Goal: Information Seeking & Learning: Learn about a topic

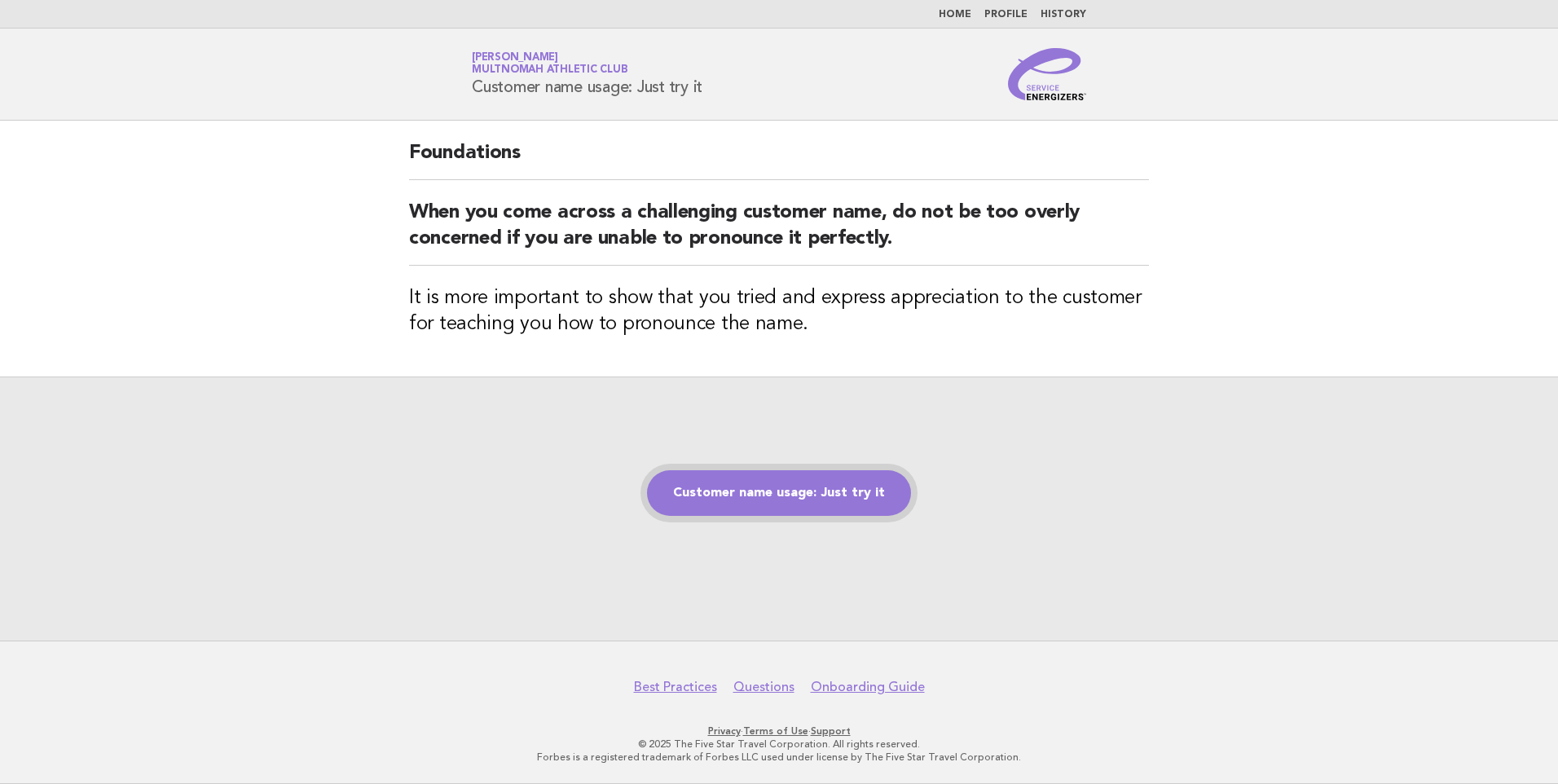
click at [812, 495] on link "Customer name usage: Just try it" at bounding box center [779, 492] width 264 height 45
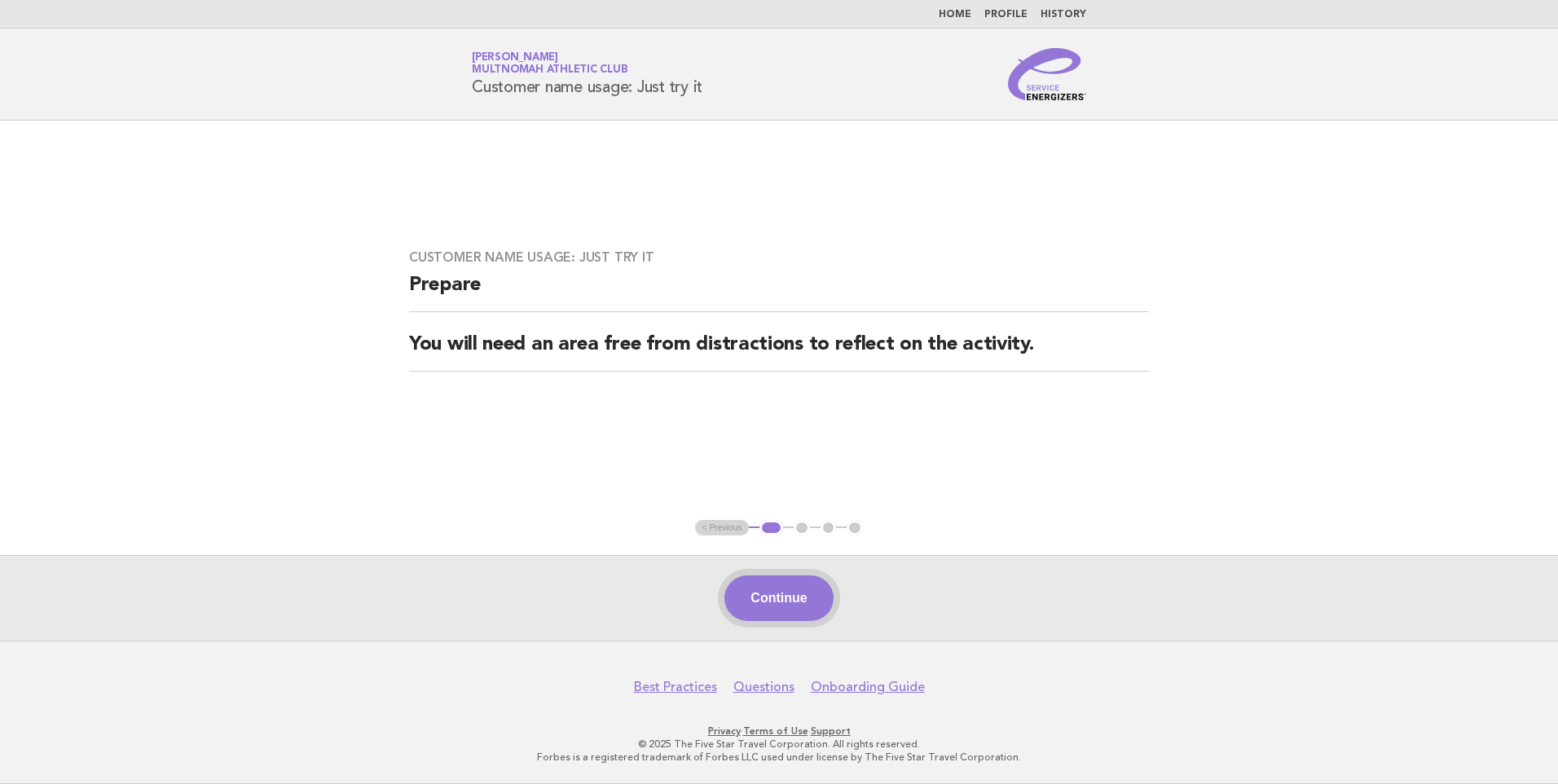
click at [797, 578] on button "Continue" at bounding box center [778, 597] width 108 height 45
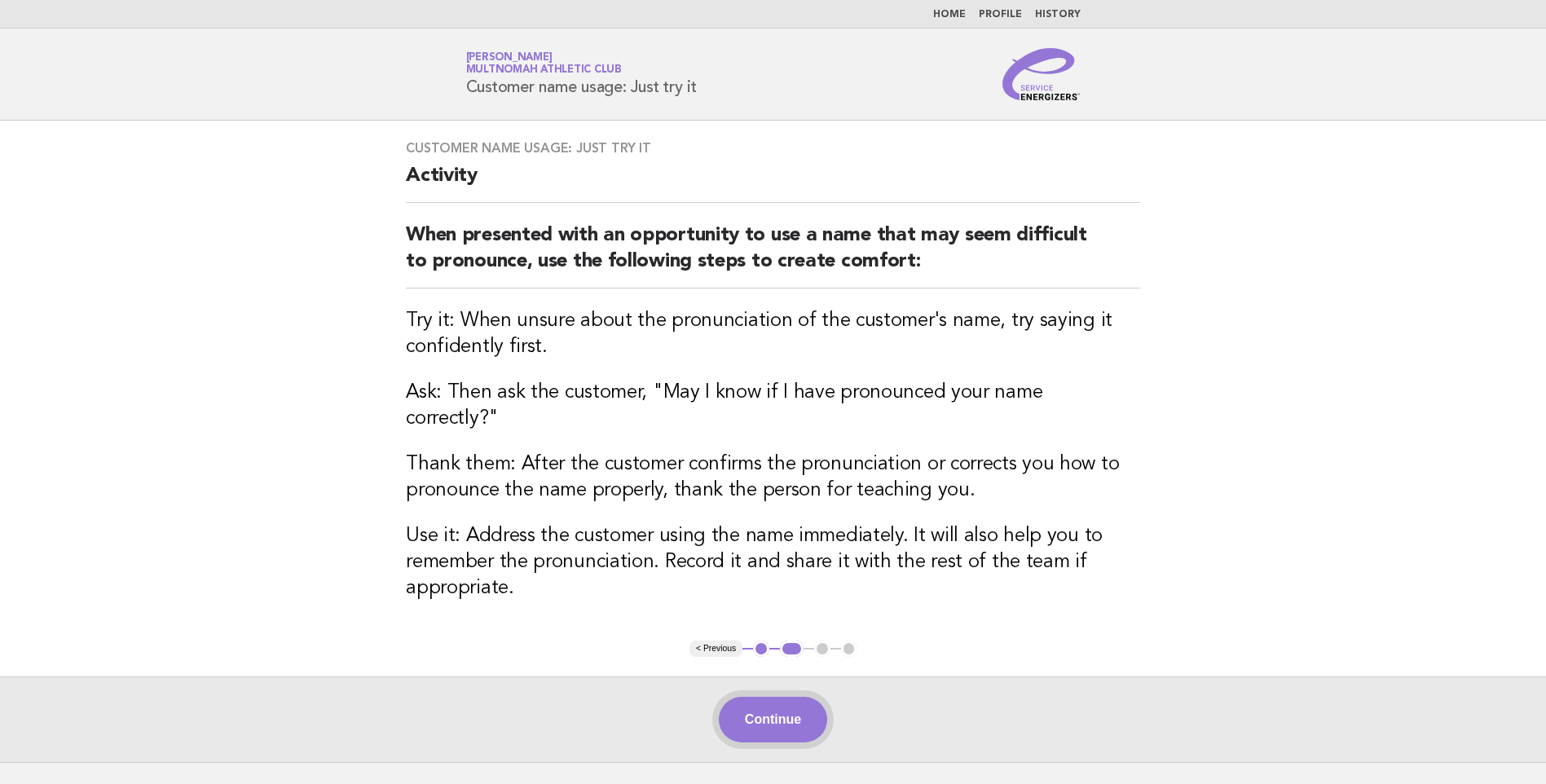
click at [775, 696] on button "Continue" at bounding box center [772, 718] width 108 height 45
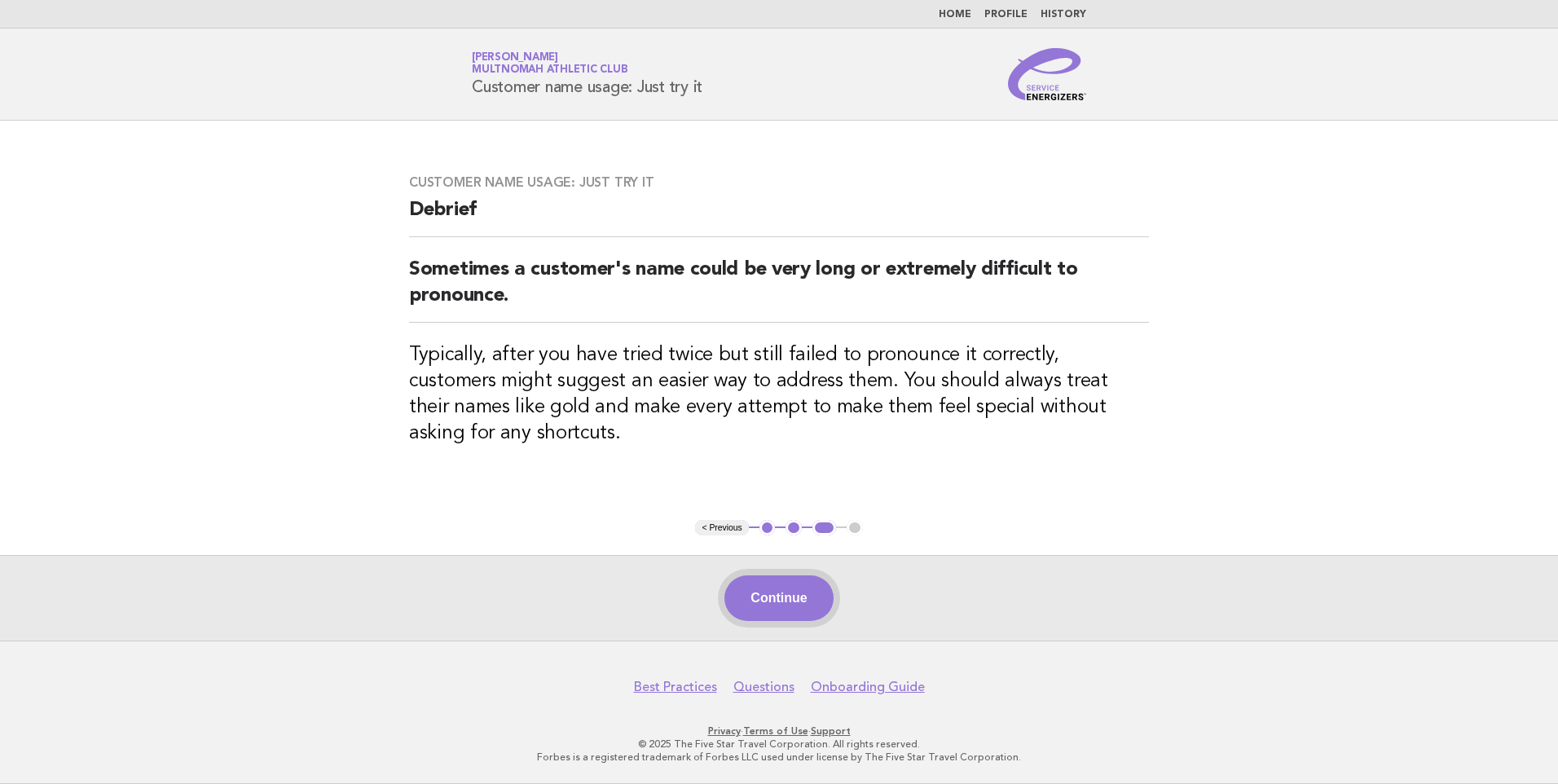
click at [799, 578] on button "Continue" at bounding box center [778, 597] width 108 height 45
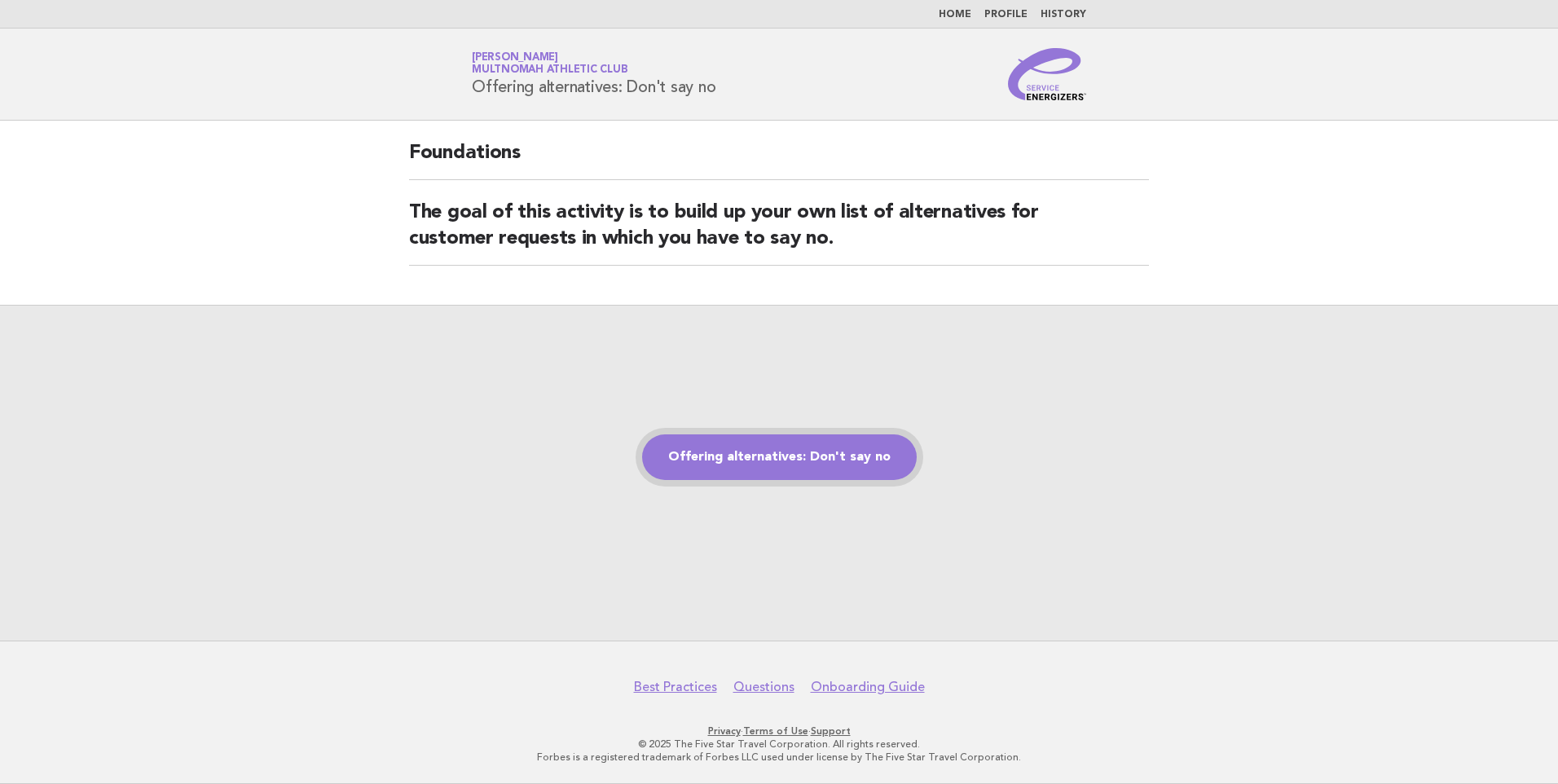
click at [854, 464] on link "Offering alternatives: Don't say no" at bounding box center [779, 456] width 274 height 45
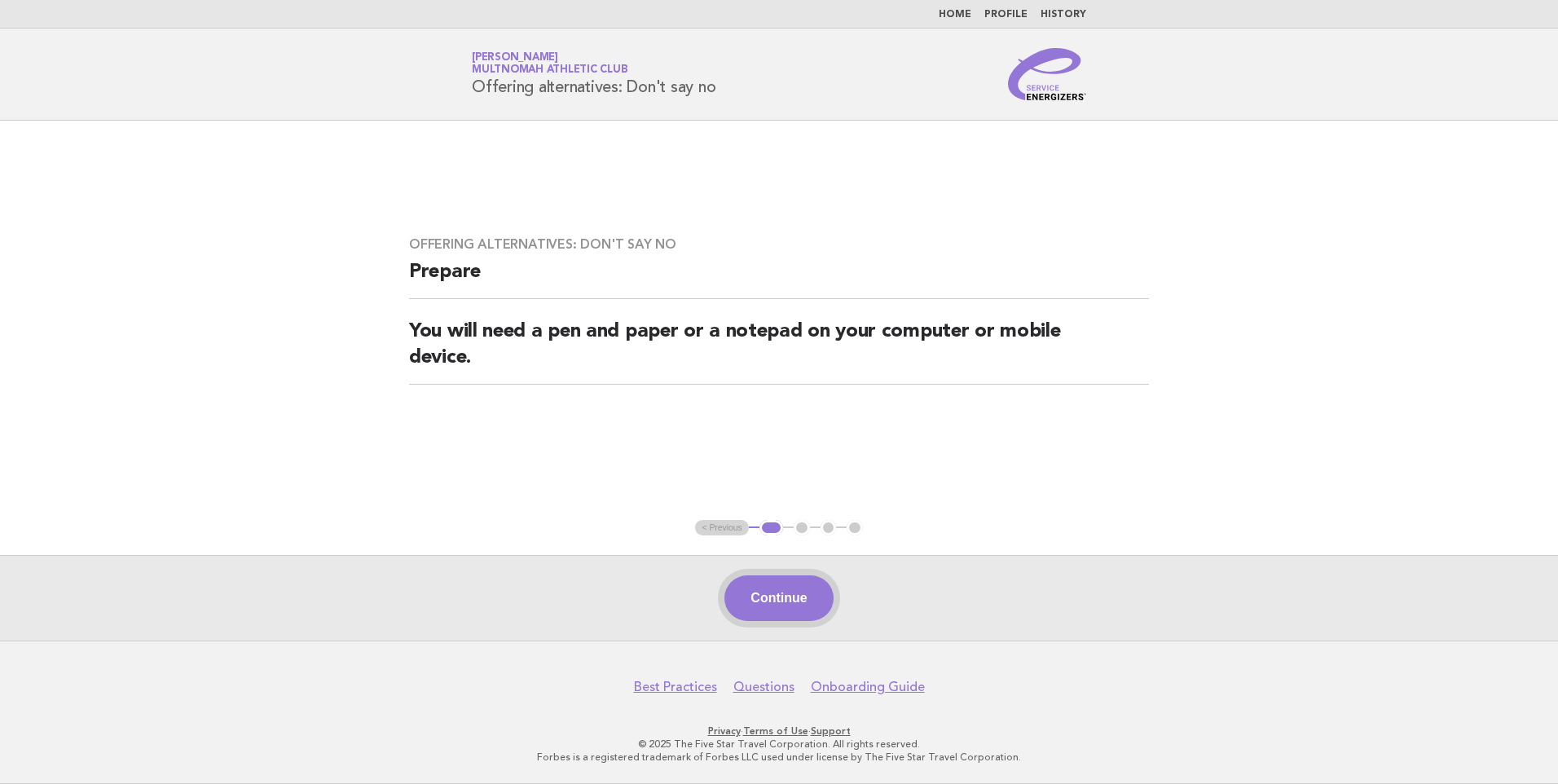
click at [811, 589] on button "Continue" at bounding box center [778, 597] width 108 height 45
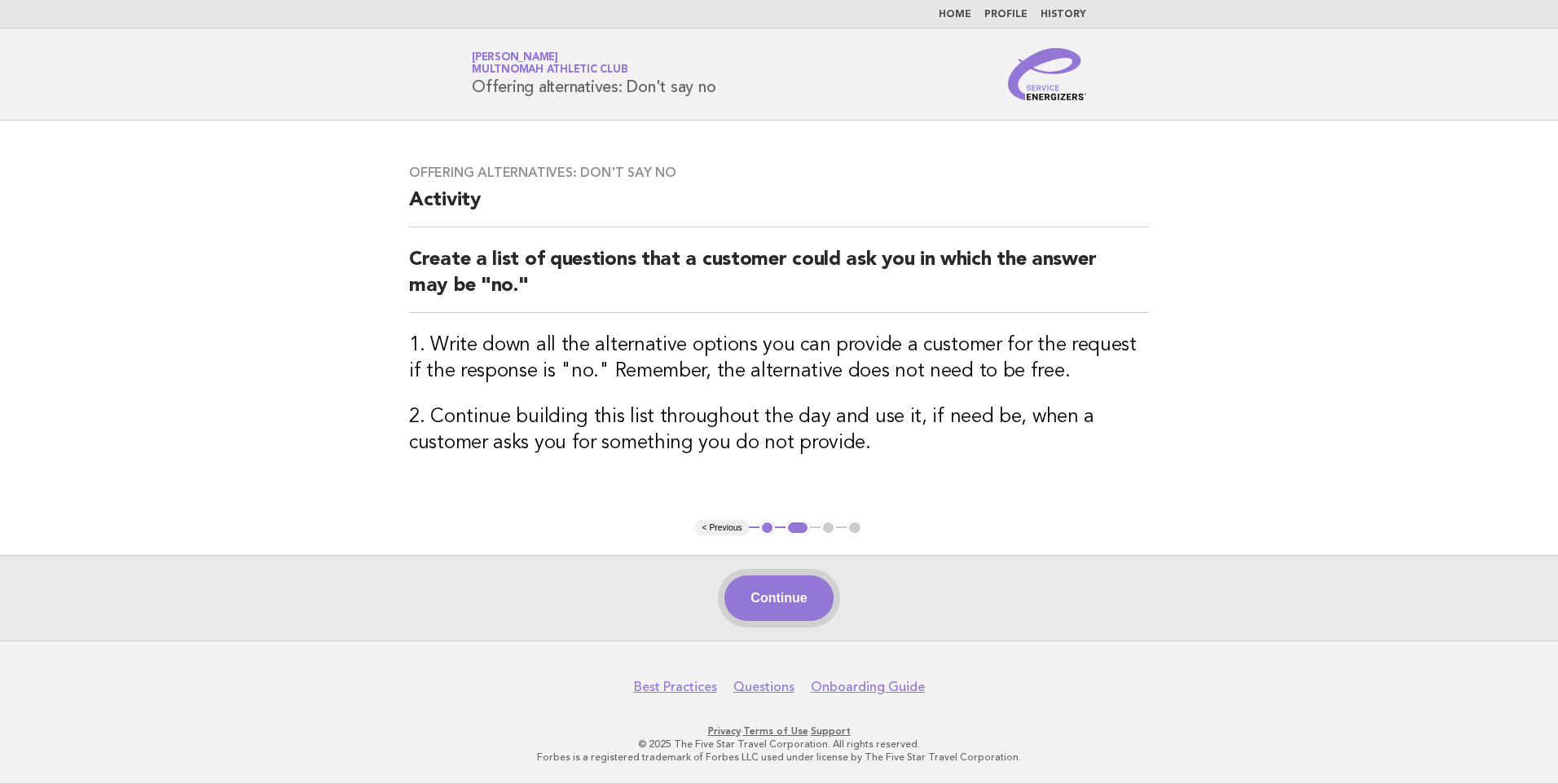
click at [806, 594] on button "Continue" at bounding box center [778, 597] width 108 height 45
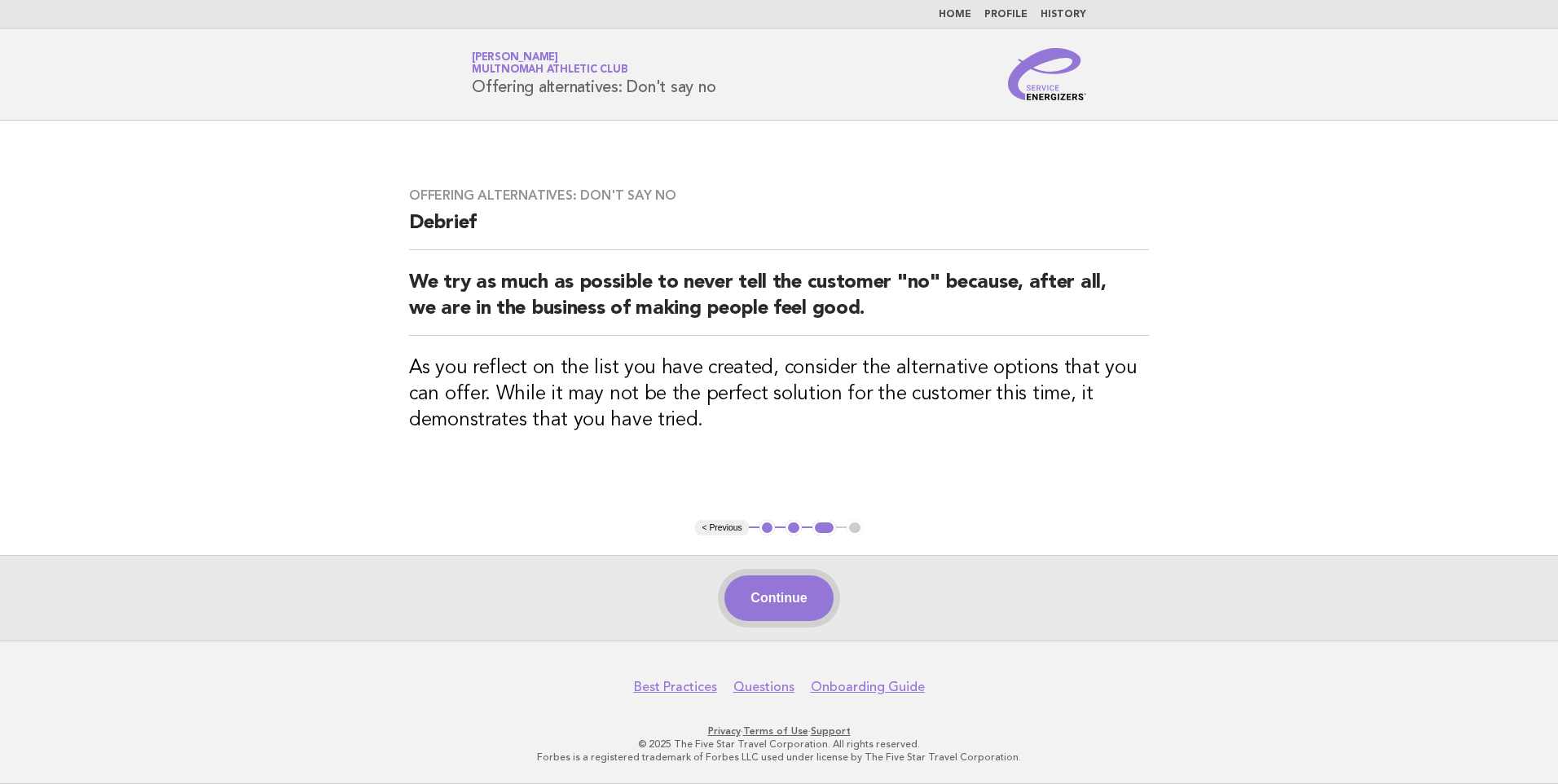
click at [797, 601] on button "Continue" at bounding box center [778, 597] width 108 height 45
